Goal: Find specific page/section: Find specific page/section

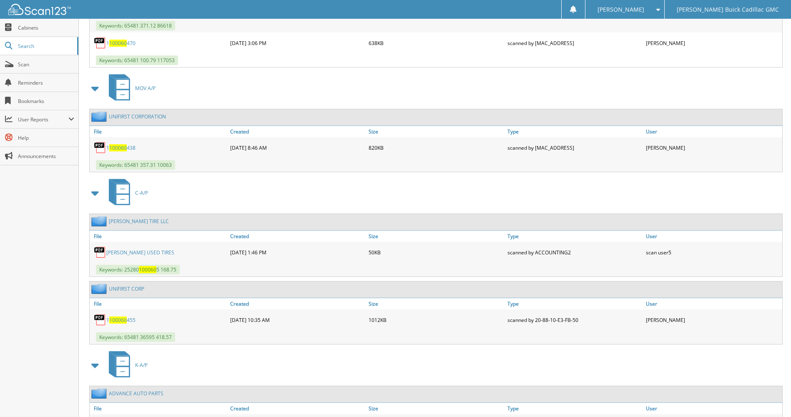
scroll to position [36, 0]
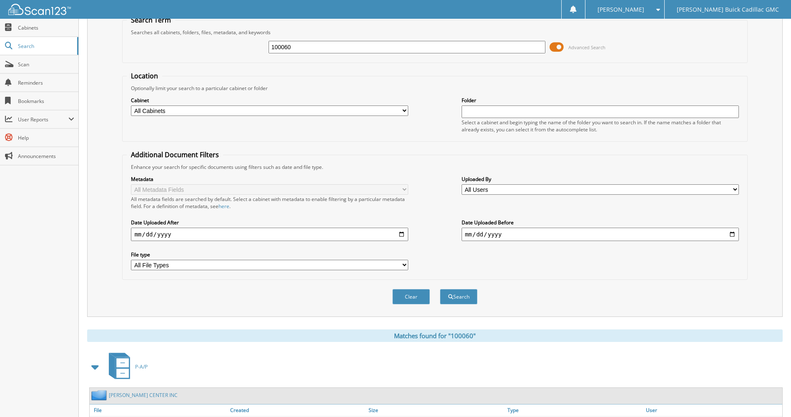
drag, startPoint x: 308, startPoint y: 50, endPoint x: 236, endPoint y: 36, distance: 73.9
click at [236, 36] on div "100060 Advanced Search" at bounding box center [435, 47] width 616 height 23
type input "d 194334"
click at [440, 289] on button "Search" at bounding box center [459, 296] width 38 height 15
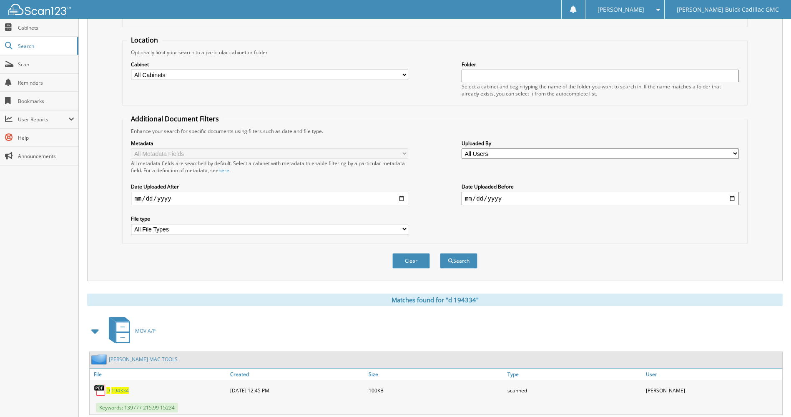
scroll to position [96, 0]
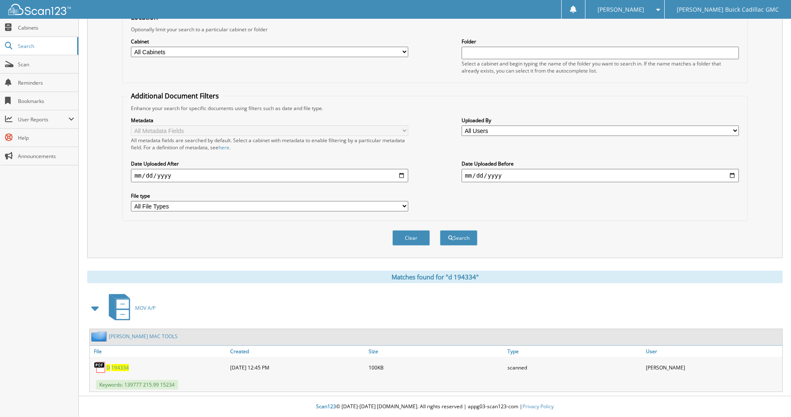
click at [119, 366] on span "194334" at bounding box center [120, 367] width 18 height 7
click at [120, 365] on span "194334" at bounding box center [120, 367] width 18 height 7
click at [119, 364] on span "194334" at bounding box center [120, 367] width 18 height 7
click at [116, 369] on span "194334" at bounding box center [120, 367] width 18 height 7
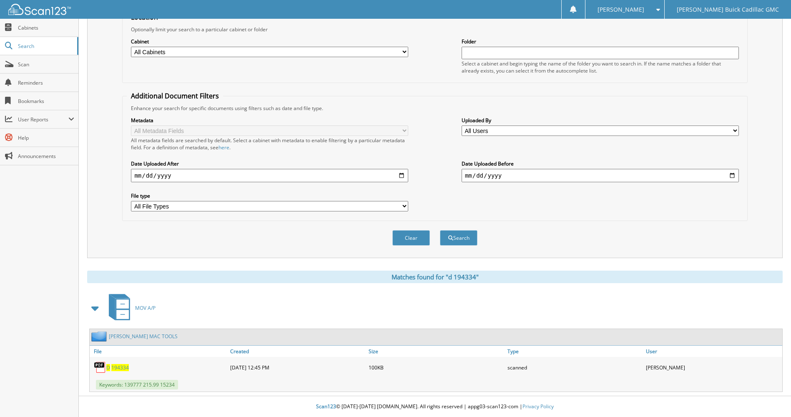
click at [116, 369] on span "194334" at bounding box center [120, 367] width 18 height 7
click at [98, 367] on img at bounding box center [100, 367] width 13 height 13
click at [111, 365] on span "194334" at bounding box center [120, 367] width 18 height 7
